Goal: Task Accomplishment & Management: Manage account settings

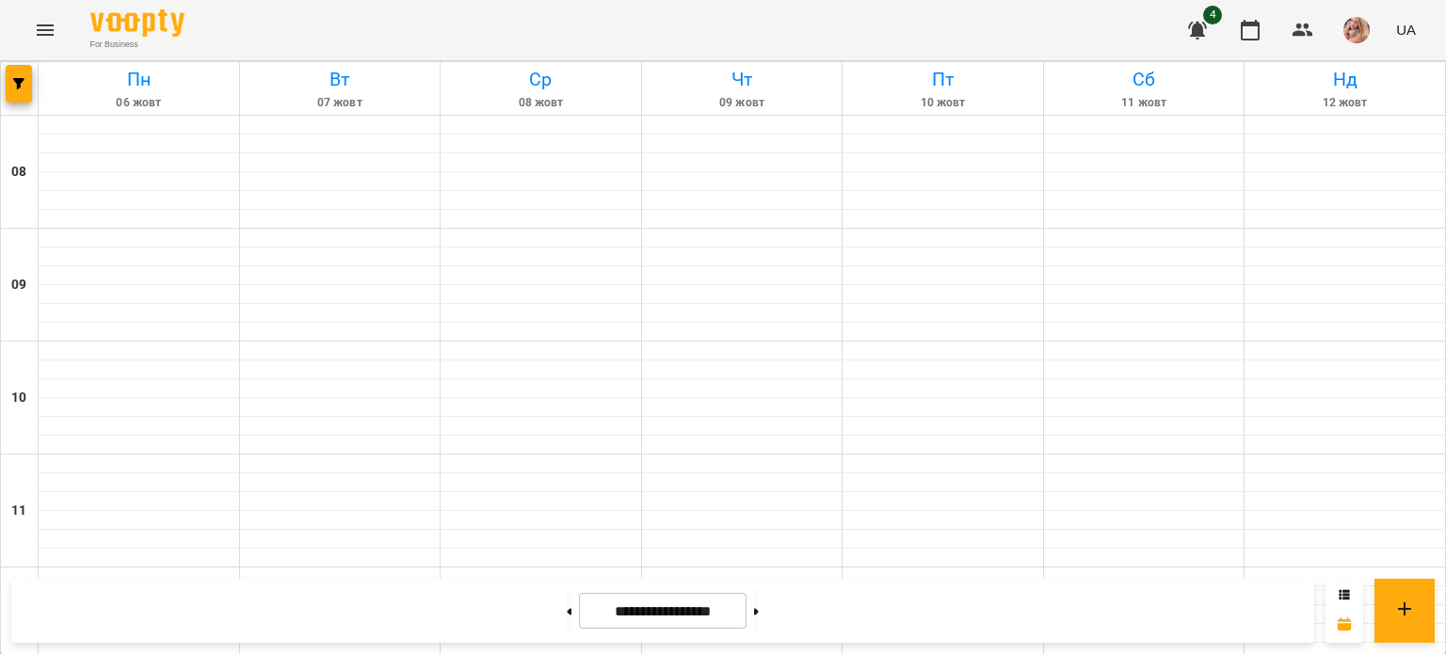
scroll to position [565, 0]
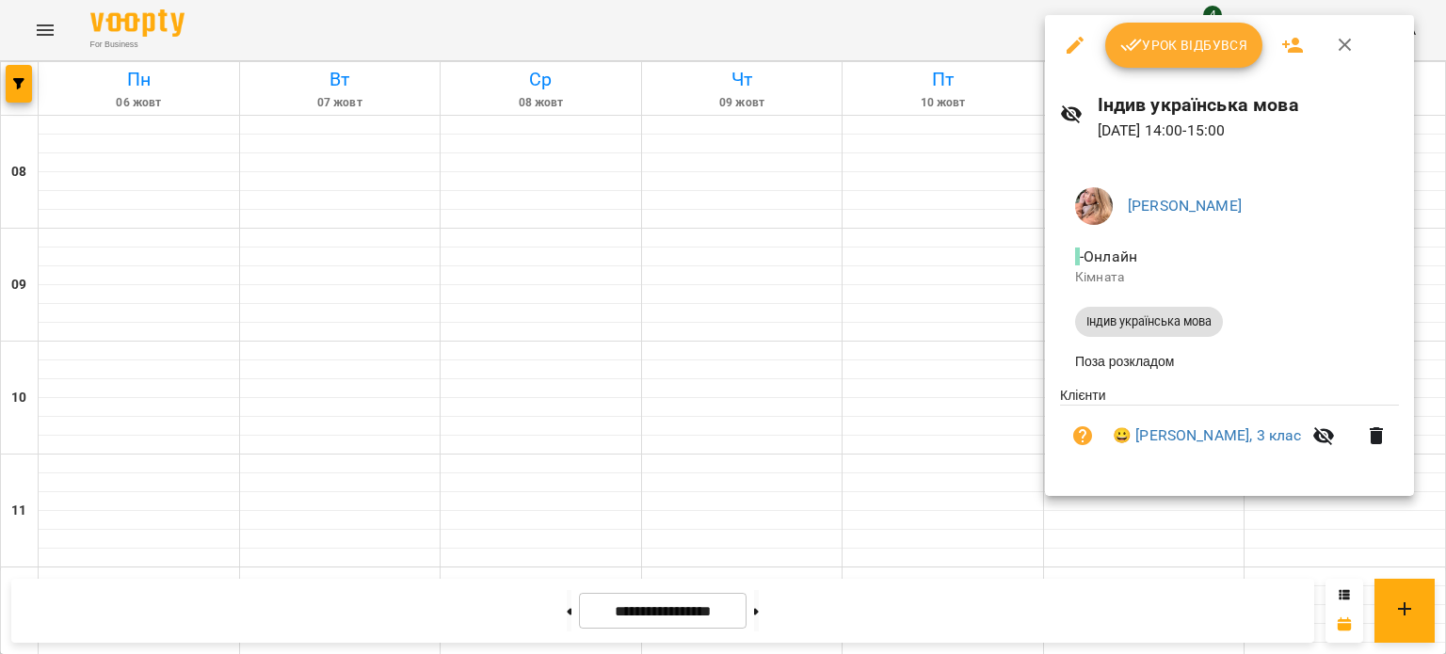
click at [1179, 52] on span "Урок відбувся" at bounding box center [1184, 45] width 128 height 23
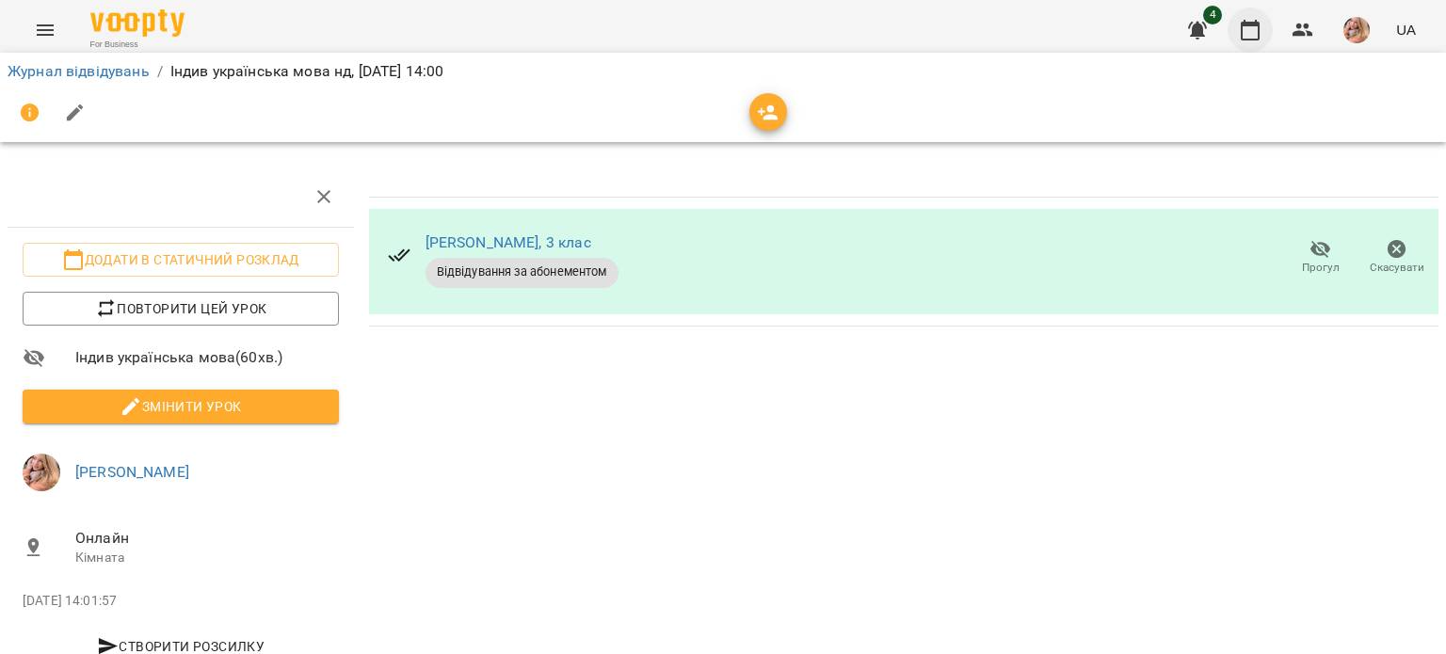
click at [1253, 24] on icon "button" at bounding box center [1250, 30] width 19 height 21
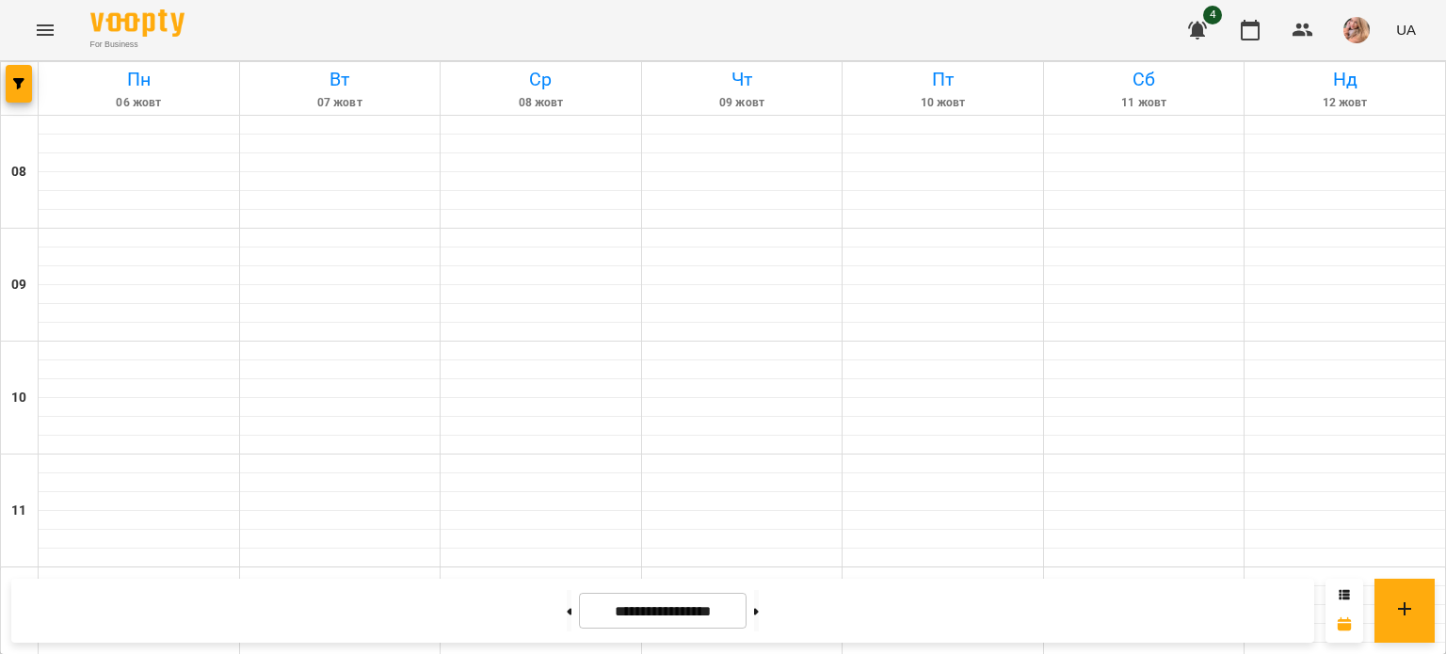
scroll to position [471, 0]
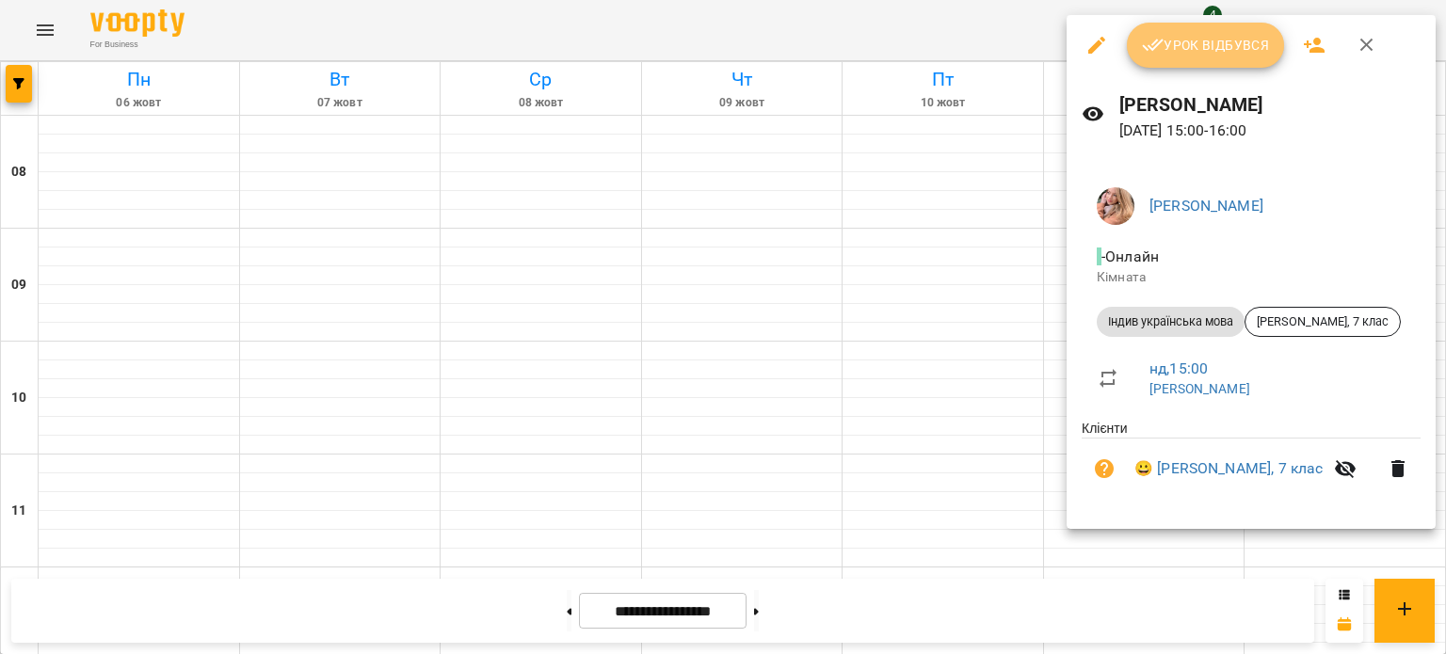
click at [1212, 40] on span "Урок відбувся" at bounding box center [1206, 45] width 128 height 23
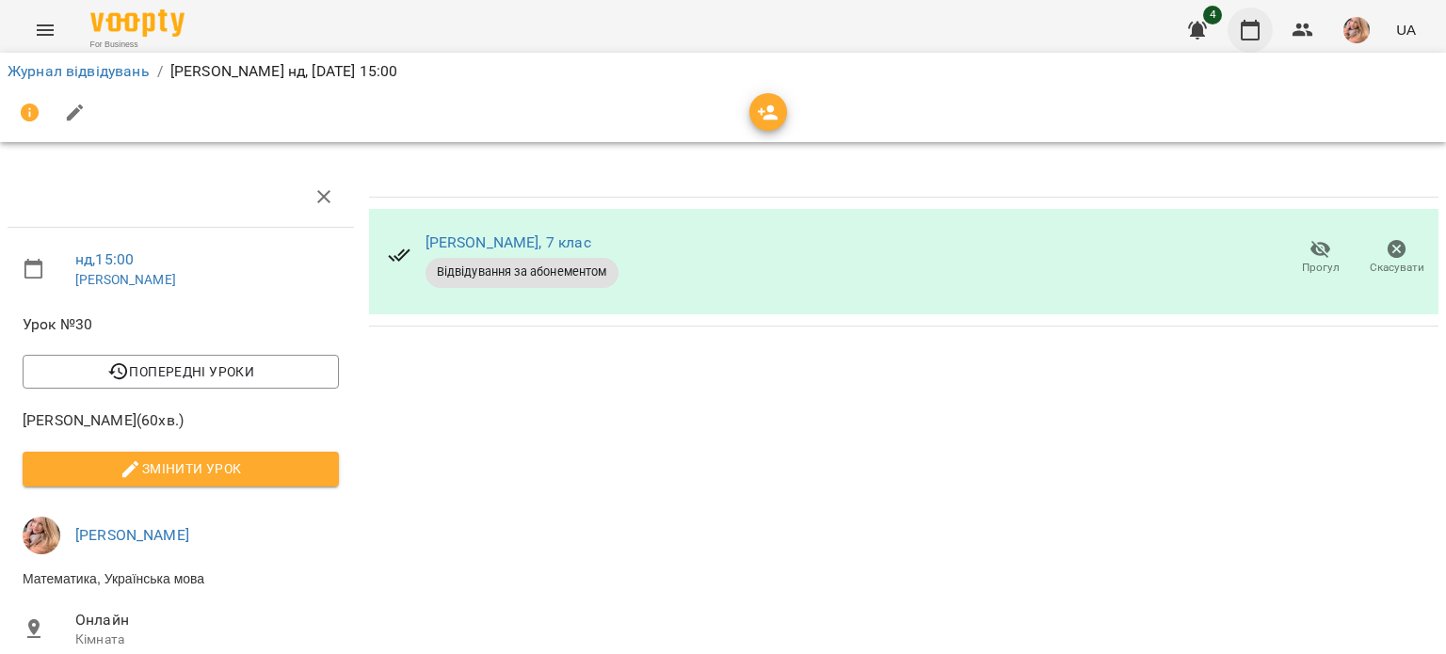
click at [1232, 21] on button "button" at bounding box center [1250, 30] width 45 height 45
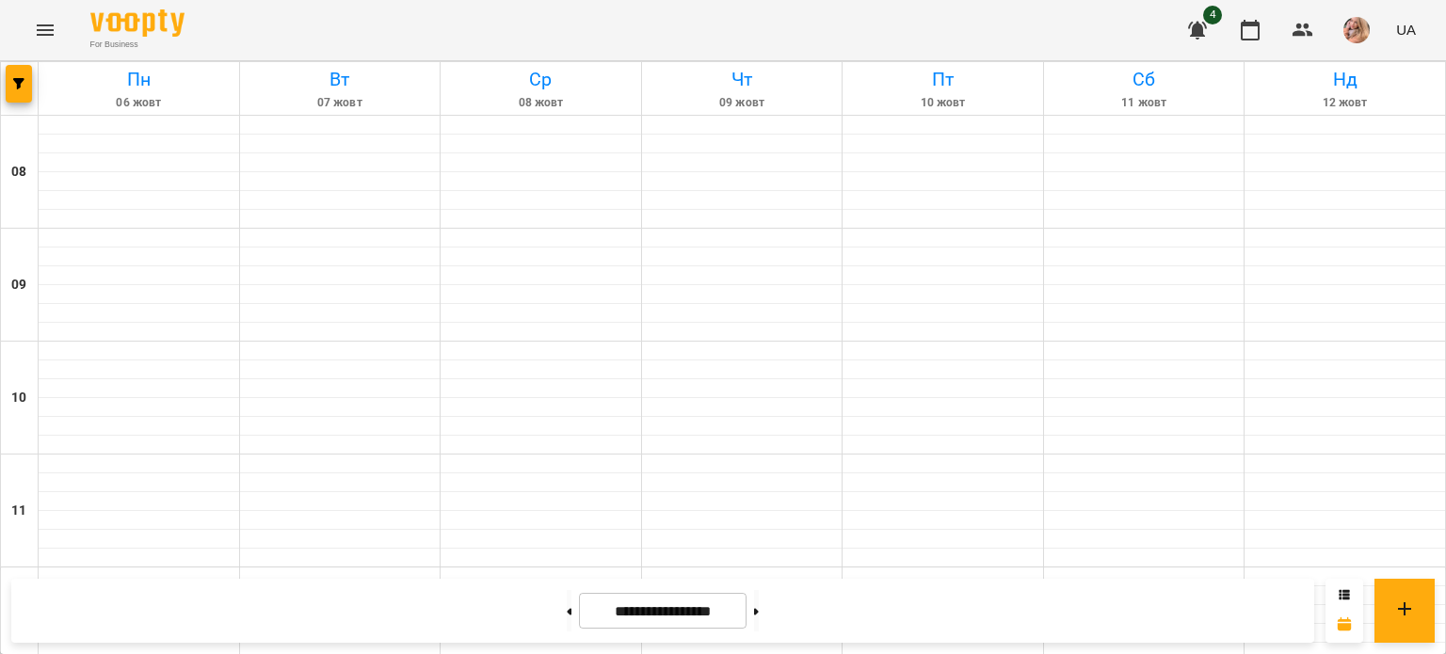
scroll to position [753, 0]
drag, startPoint x: 775, startPoint y: 617, endPoint x: 791, endPoint y: 636, distance: 24.7
click at [759, 616] on button at bounding box center [756, 610] width 5 height 41
type input "**********"
